Goal: Transaction & Acquisition: Purchase product/service

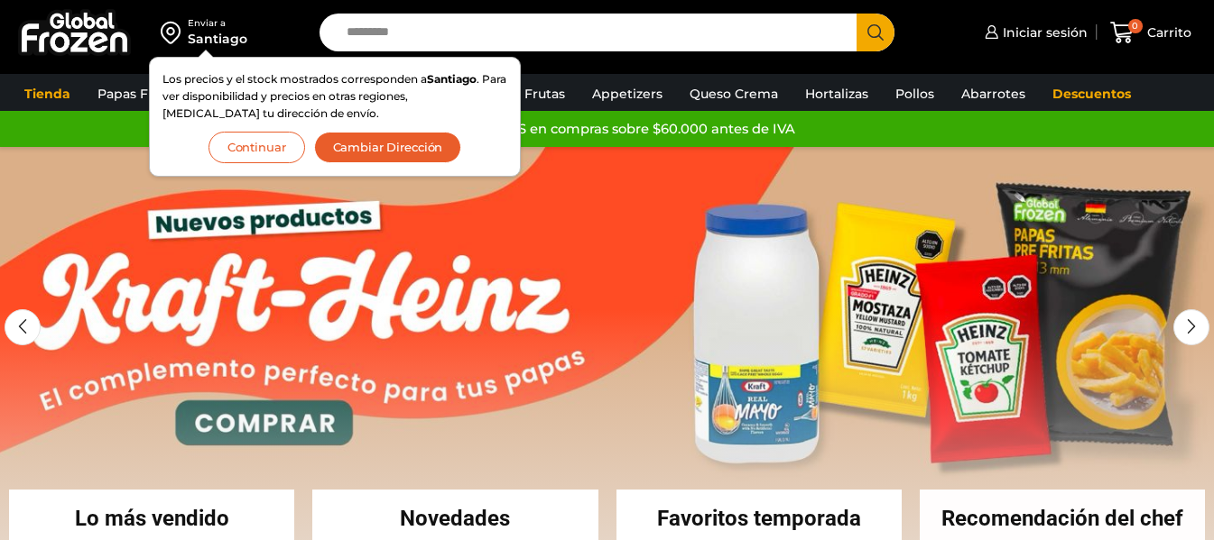
drag, startPoint x: 271, startPoint y: 143, endPoint x: 301, endPoint y: 149, distance: 31.2
click at [270, 143] on button "Continuar" at bounding box center [256, 148] width 97 height 32
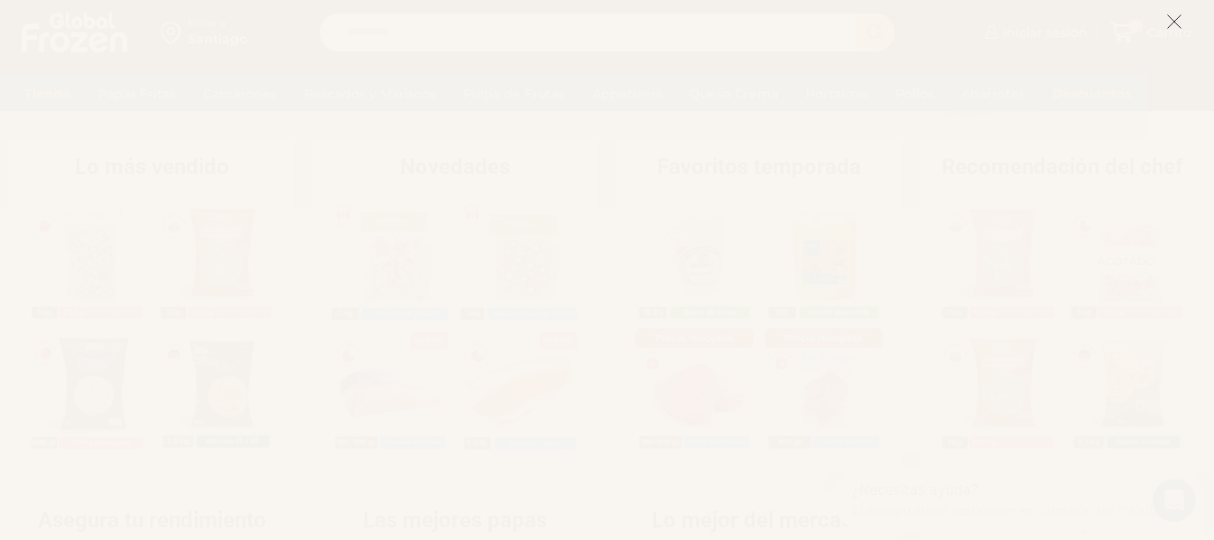
click at [1178, 22] on icon at bounding box center [1174, 22] width 16 height 16
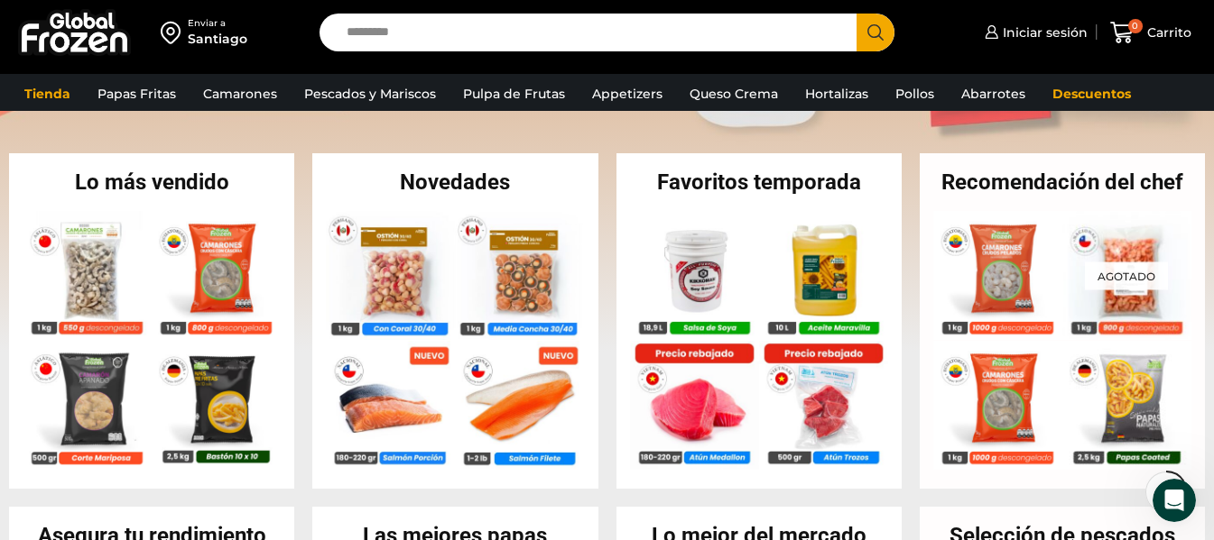
scroll to position [361, 0]
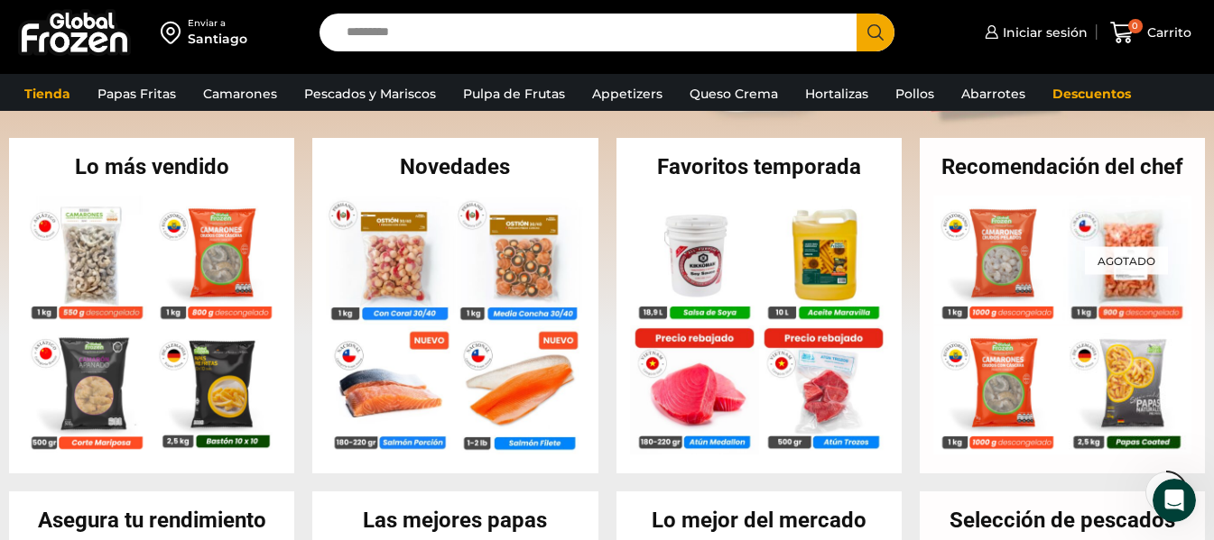
click at [525, 42] on input "Search input" at bounding box center [592, 33] width 511 height 38
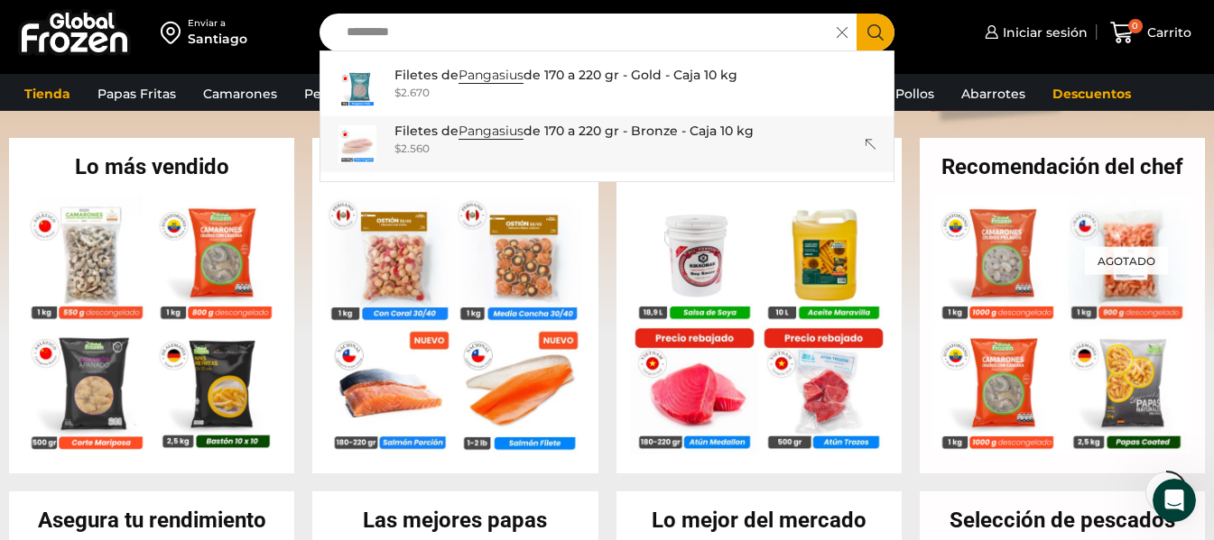
scroll to position [271, 0]
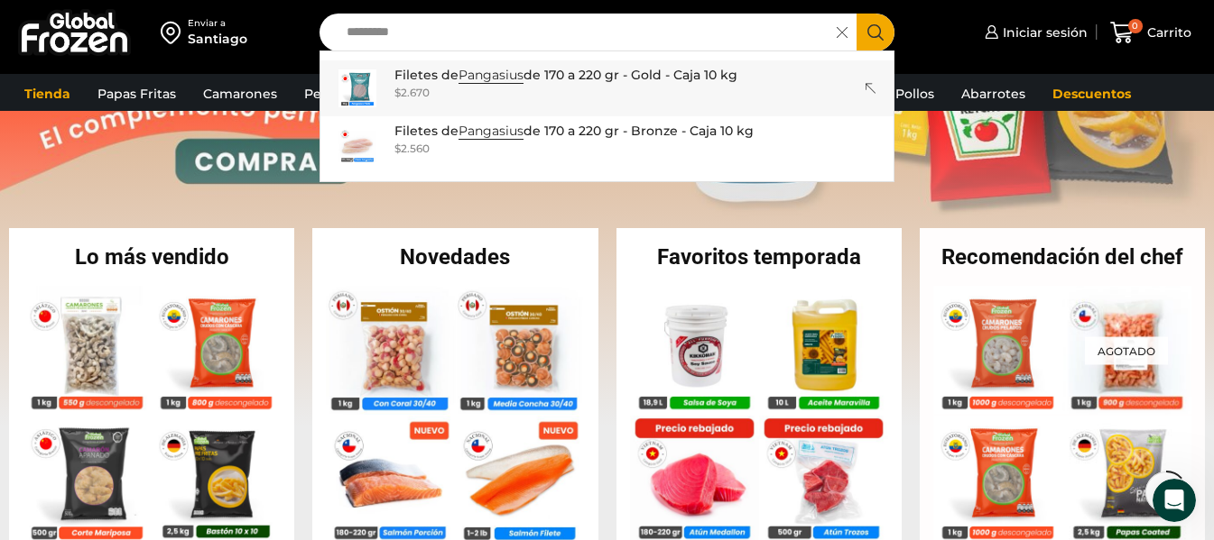
click at [539, 73] on p "Filetes de Pangasius de 170 a 220 gr - Gold - Caja 10 kg" at bounding box center [565, 75] width 343 height 20
type input "**********"
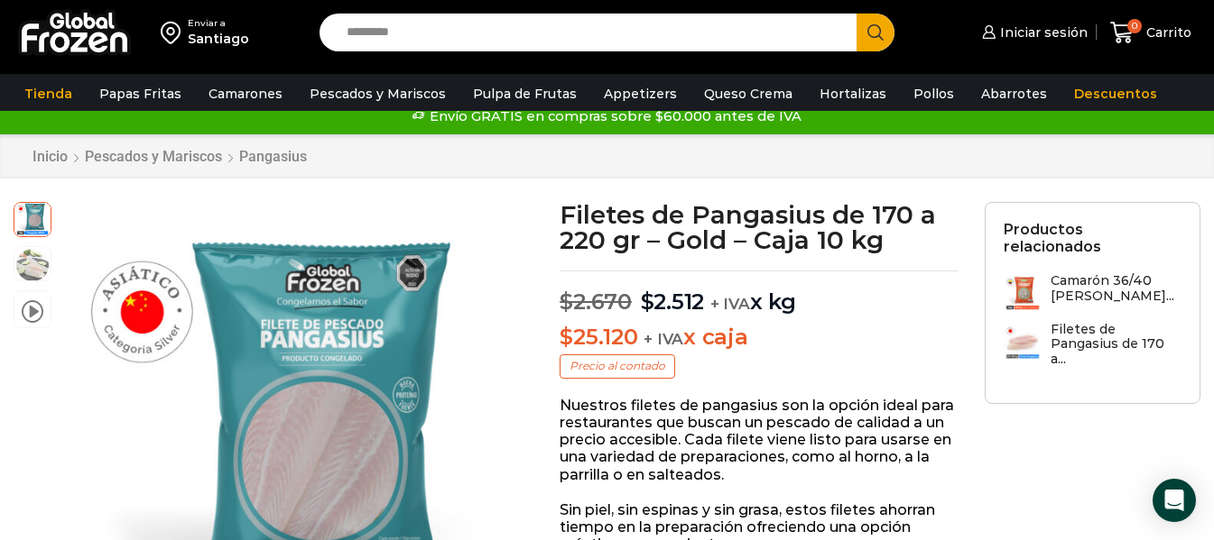
scroll to position [1, 0]
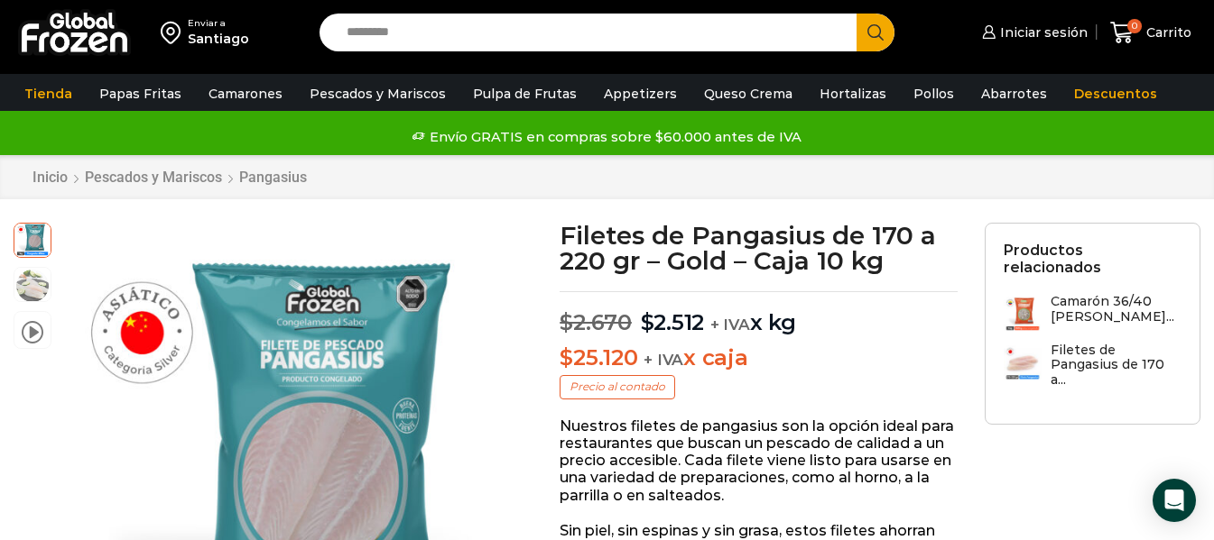
click at [458, 39] on input "Search input" at bounding box center [592, 33] width 511 height 38
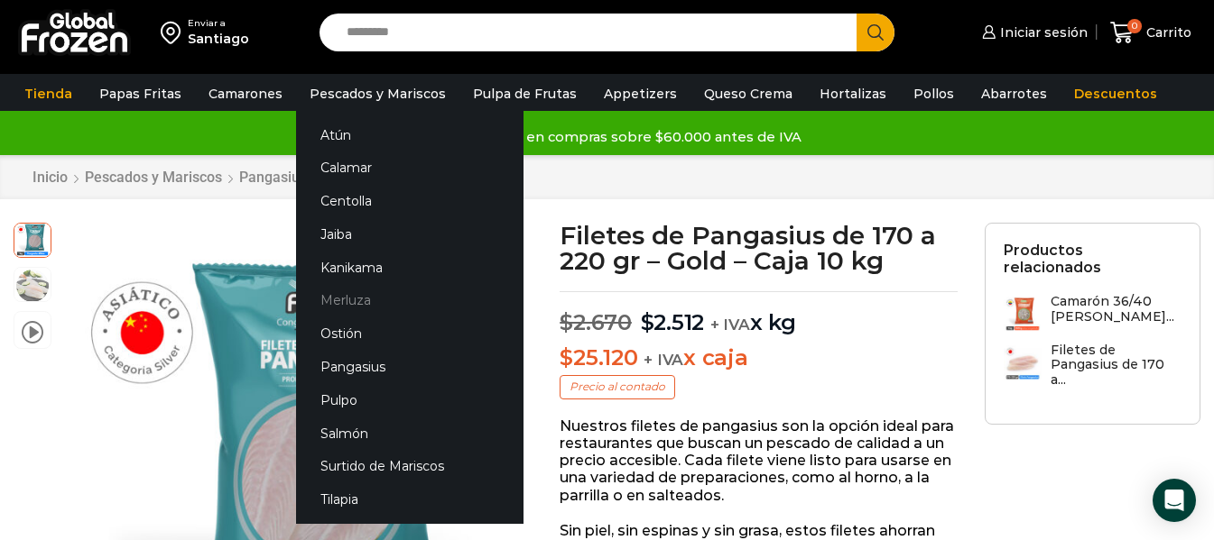
drag, startPoint x: 373, startPoint y: 300, endPoint x: 388, endPoint y: 297, distance: 15.8
click at [373, 300] on link "Merluza" at bounding box center [409, 300] width 227 height 33
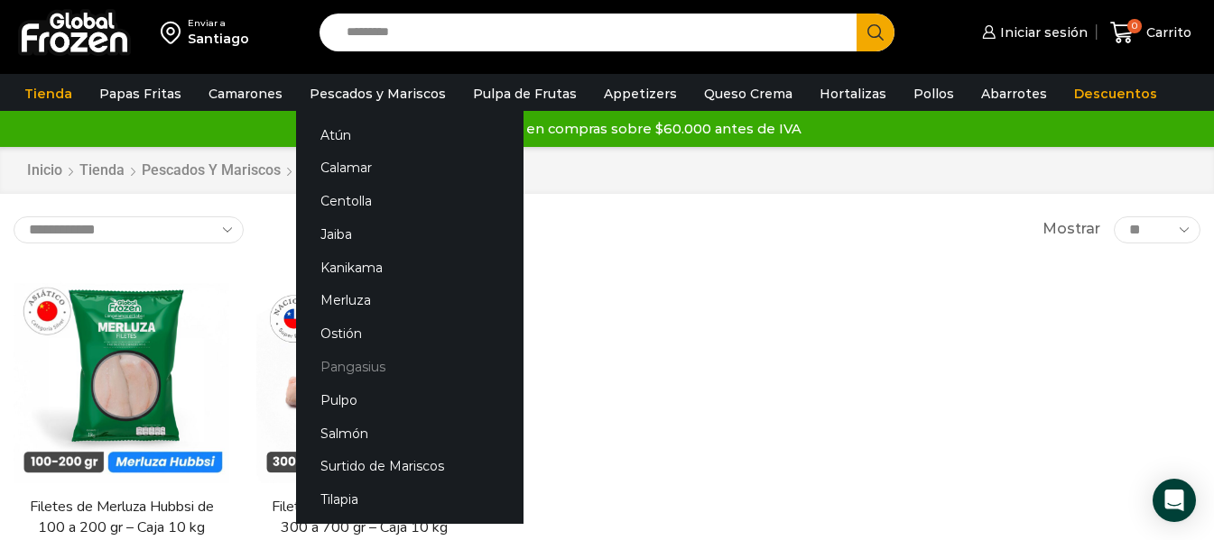
click at [361, 365] on link "Pangasius" at bounding box center [409, 367] width 227 height 33
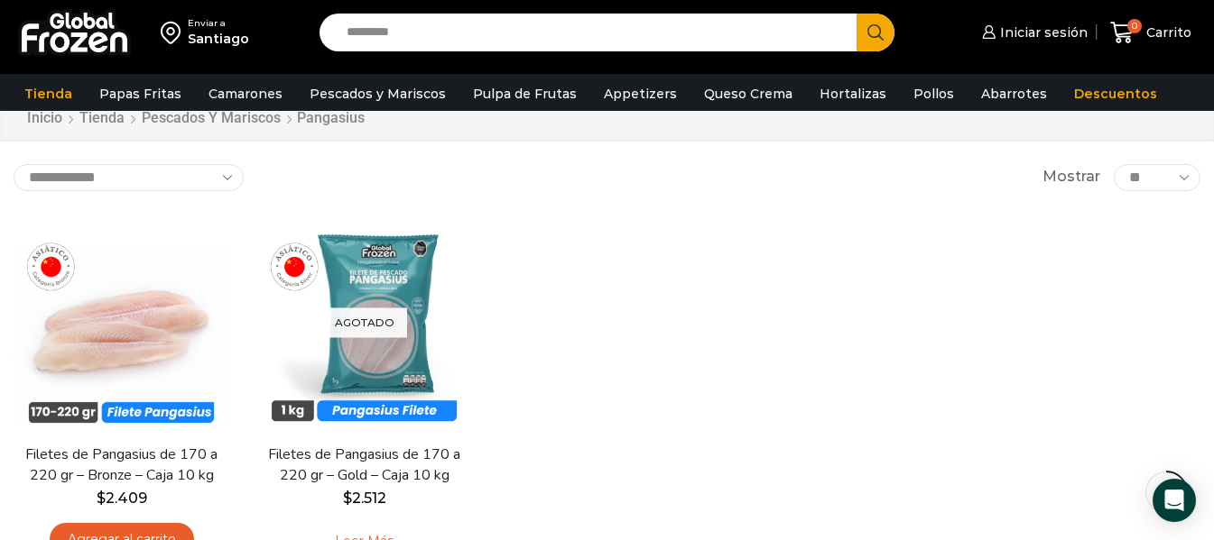
scroll to position [180, 0]
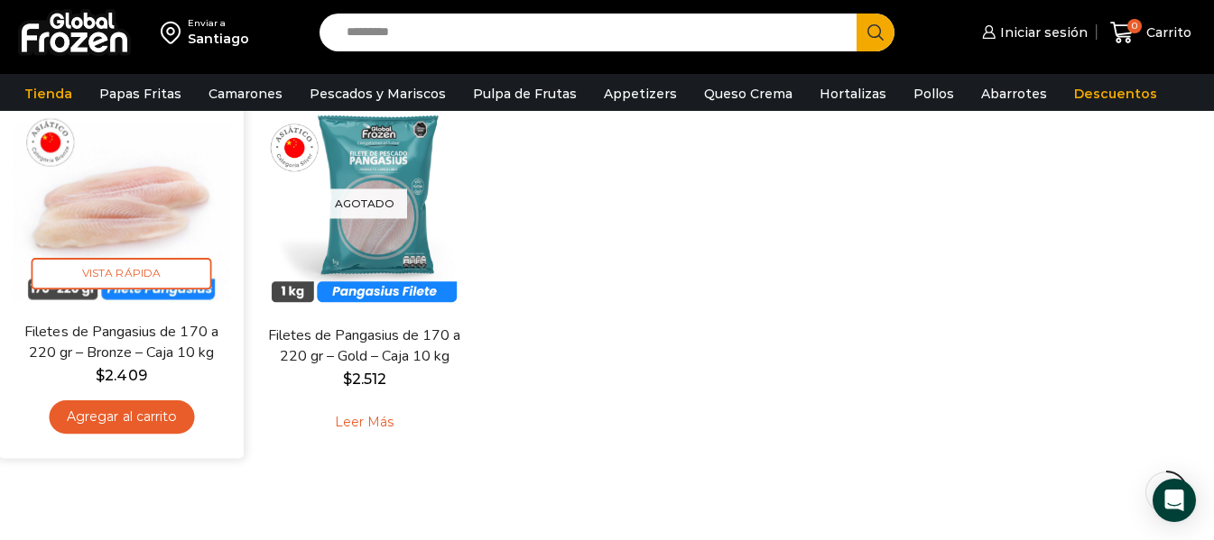
click at [144, 203] on img at bounding box center [121, 198] width 217 height 217
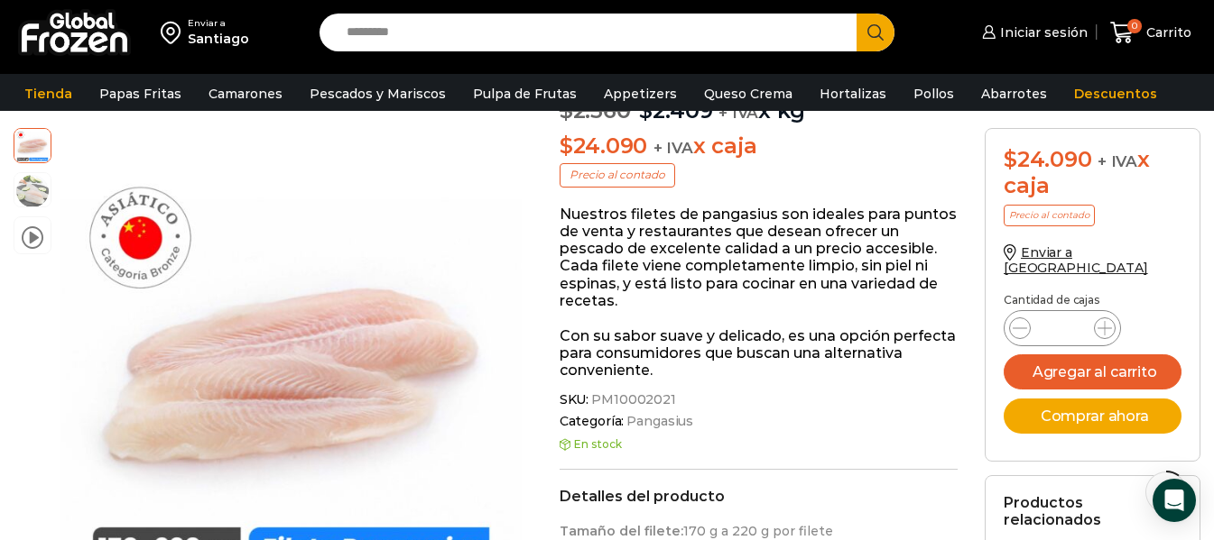
scroll to position [181, 0]
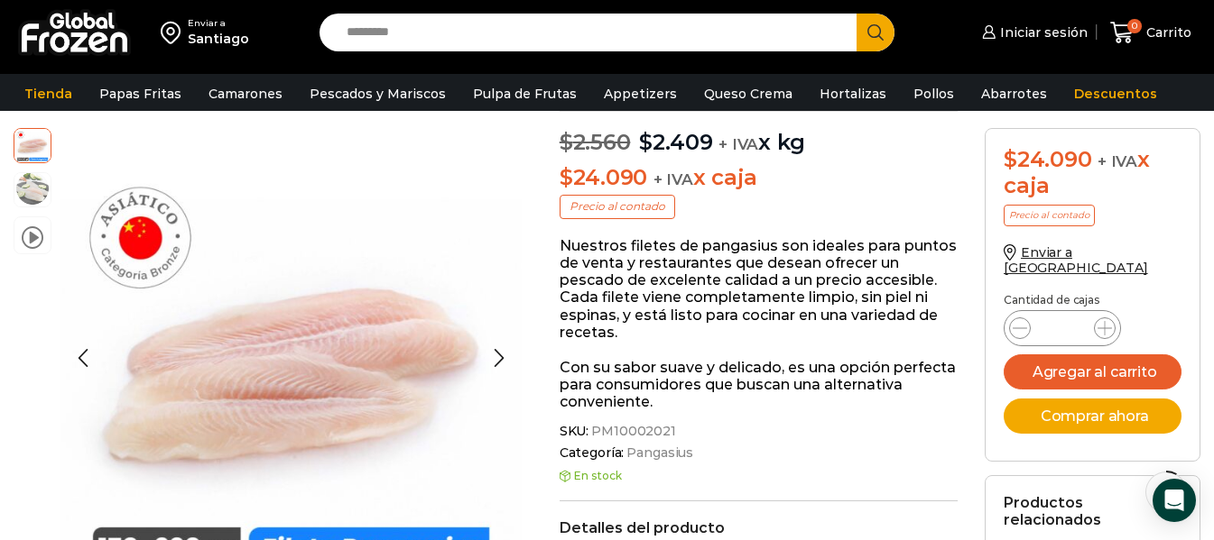
click at [32, 189] on img at bounding box center [32, 189] width 36 height 36
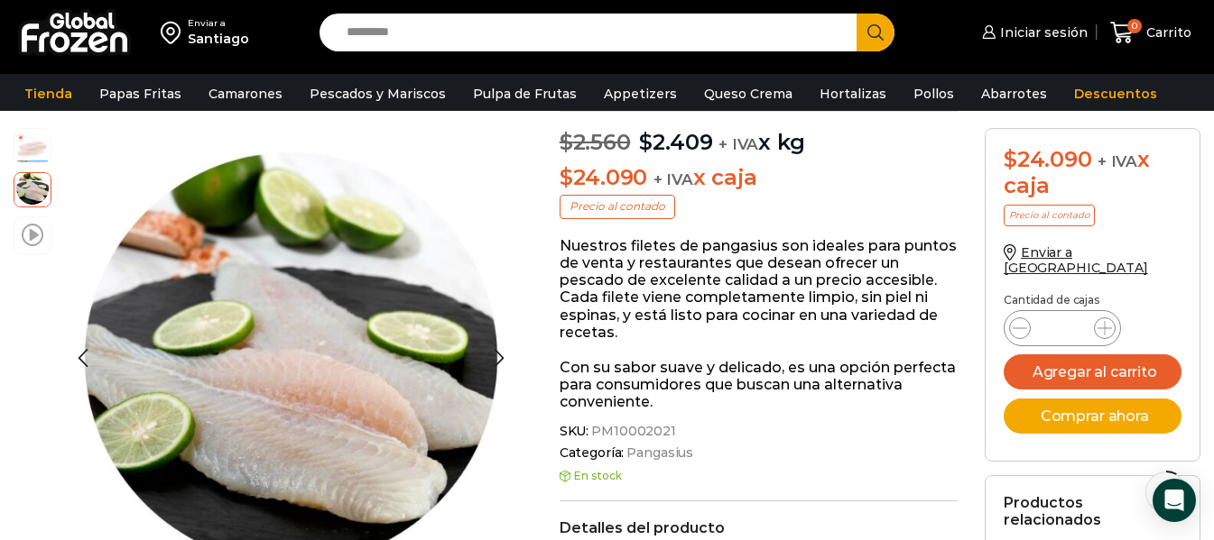
click at [32, 236] on span at bounding box center [33, 234] width 22 height 24
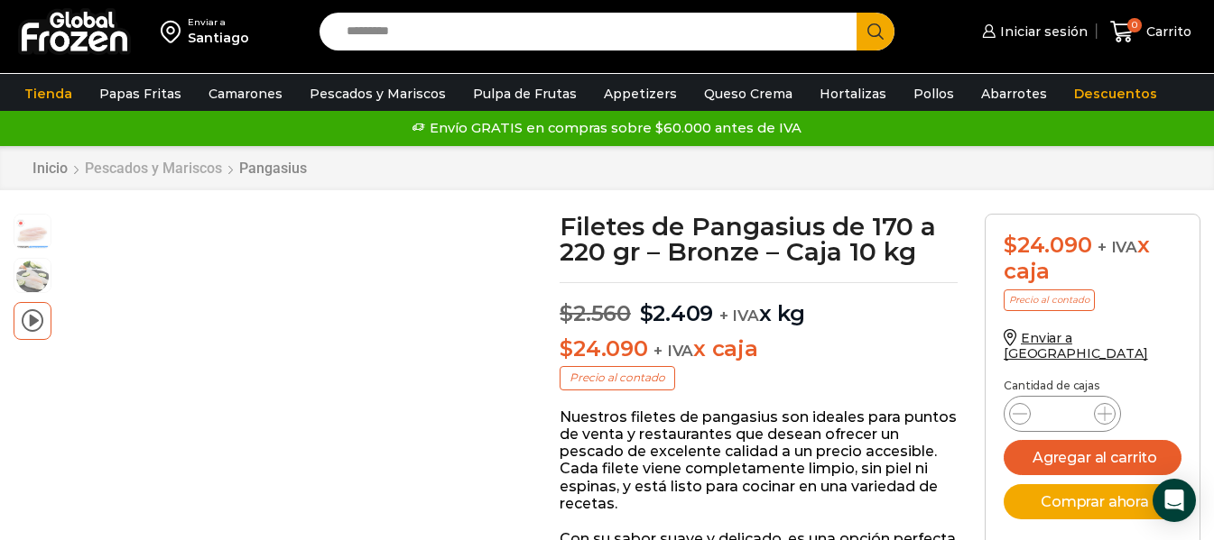
scroll to position [0, 0]
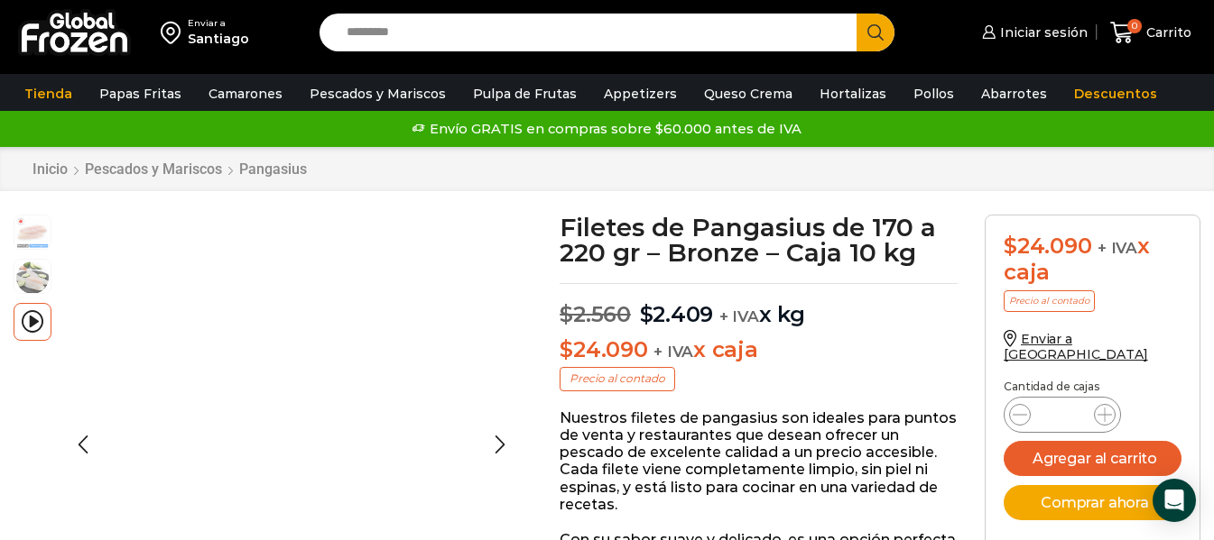
click at [33, 232] on img at bounding box center [32, 231] width 36 height 36
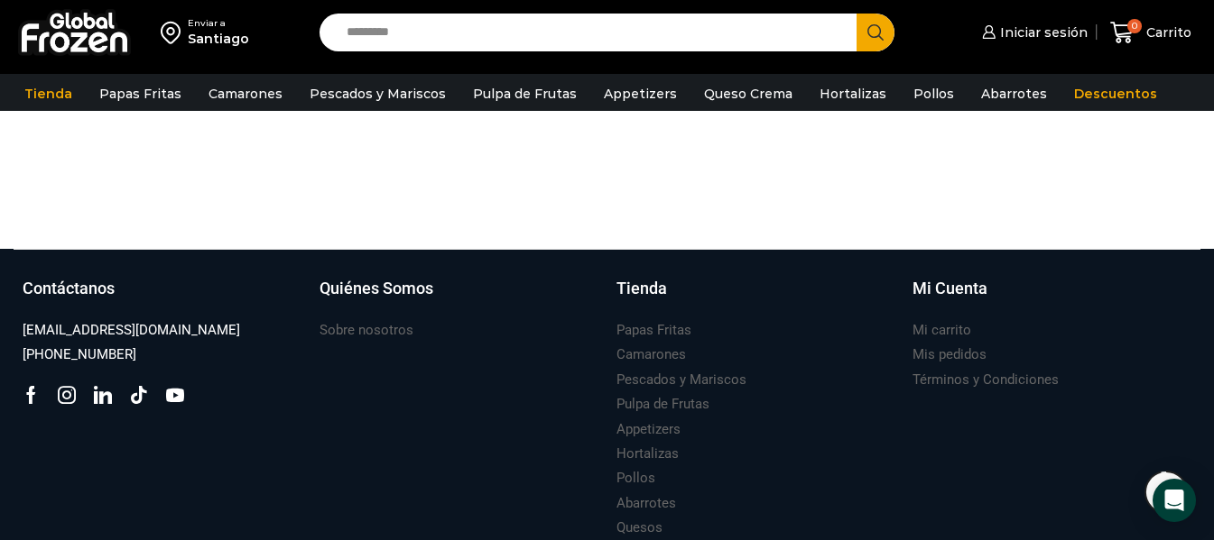
scroll to position [2124, 0]
